Goal: Find specific page/section: Find specific page/section

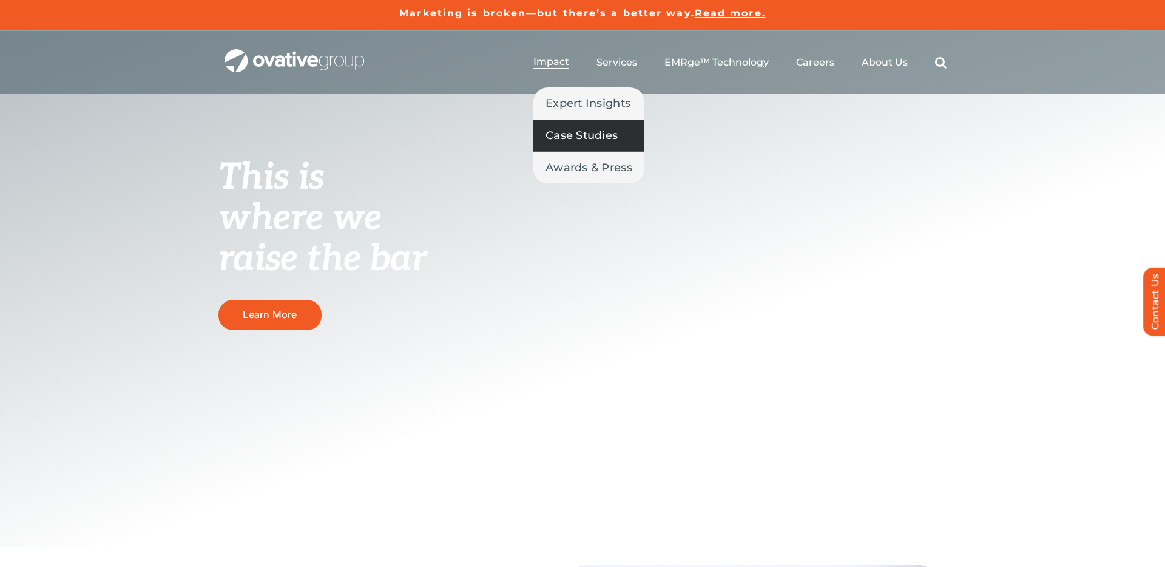
click at [575, 138] on span "Case Studies" at bounding box center [582, 135] width 72 height 17
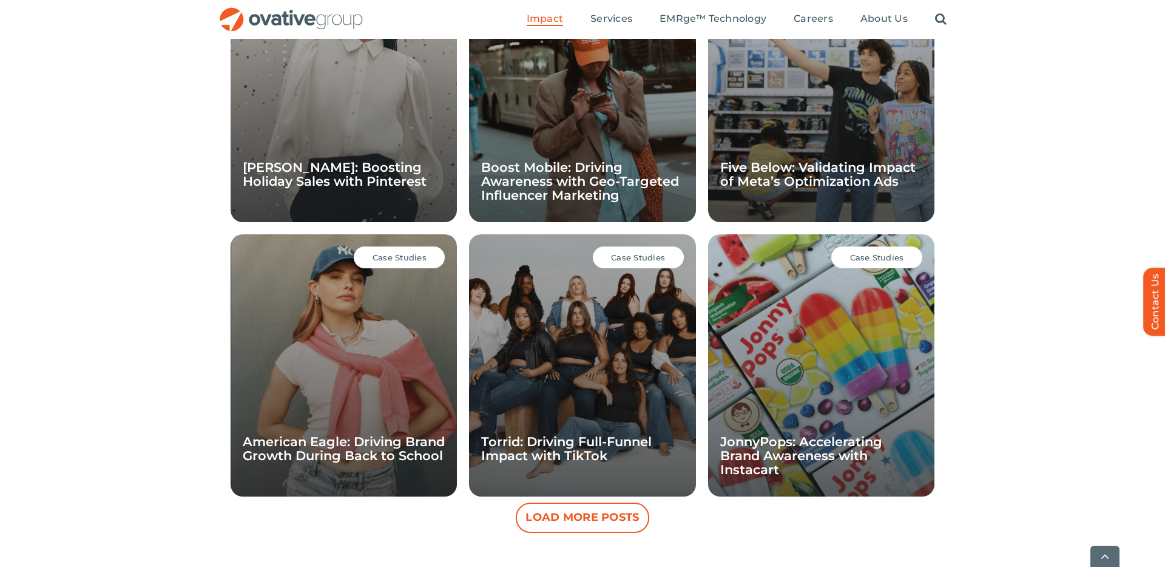
scroll to position [964, 0]
click at [586, 502] on button "Load More Posts" at bounding box center [583, 517] width 134 height 30
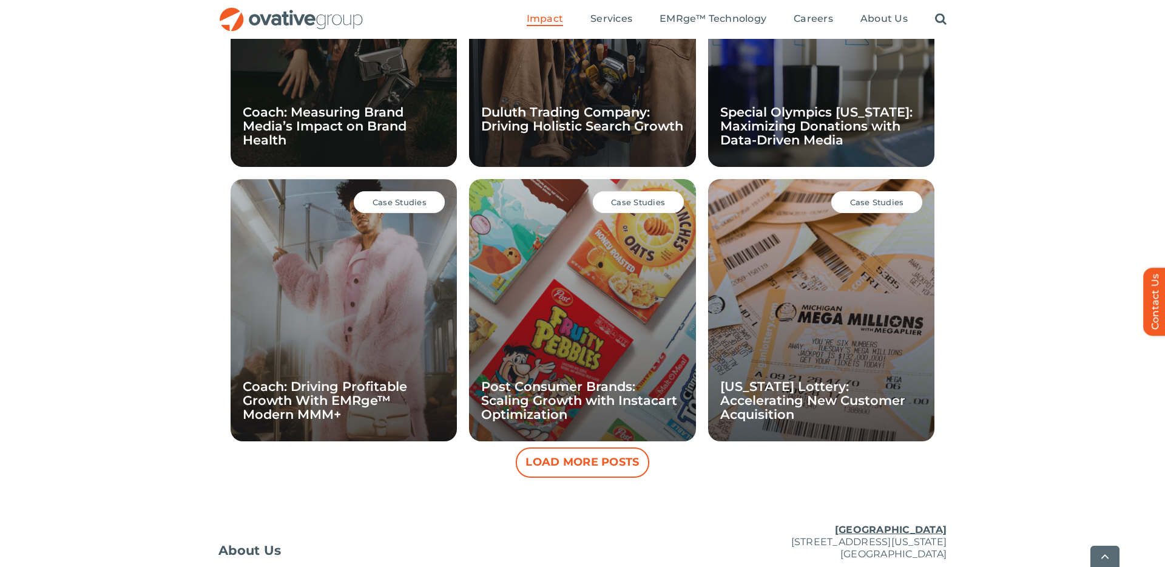
scroll to position [1568, 0]
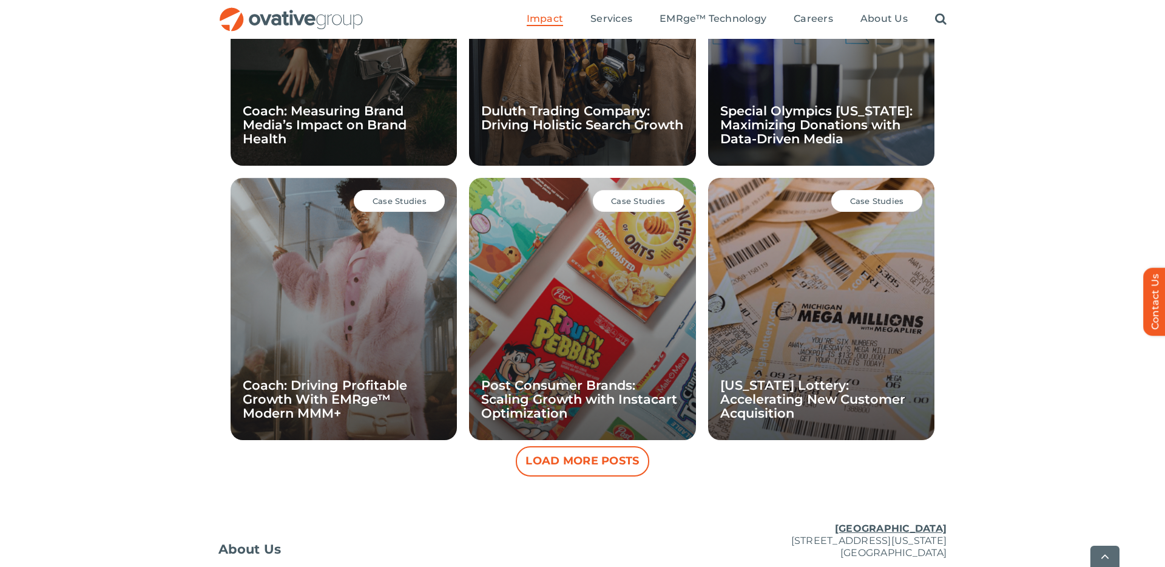
click at [562, 447] on button "Load More Posts" at bounding box center [583, 461] width 134 height 30
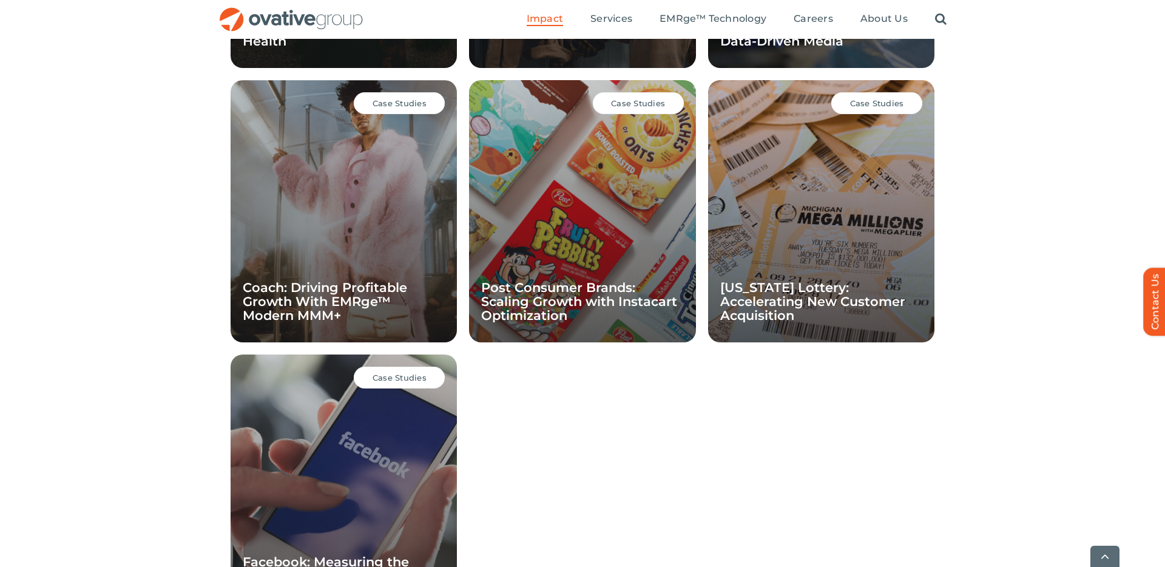
scroll to position [1898, 0]
